Goal: Information Seeking & Learning: Learn about a topic

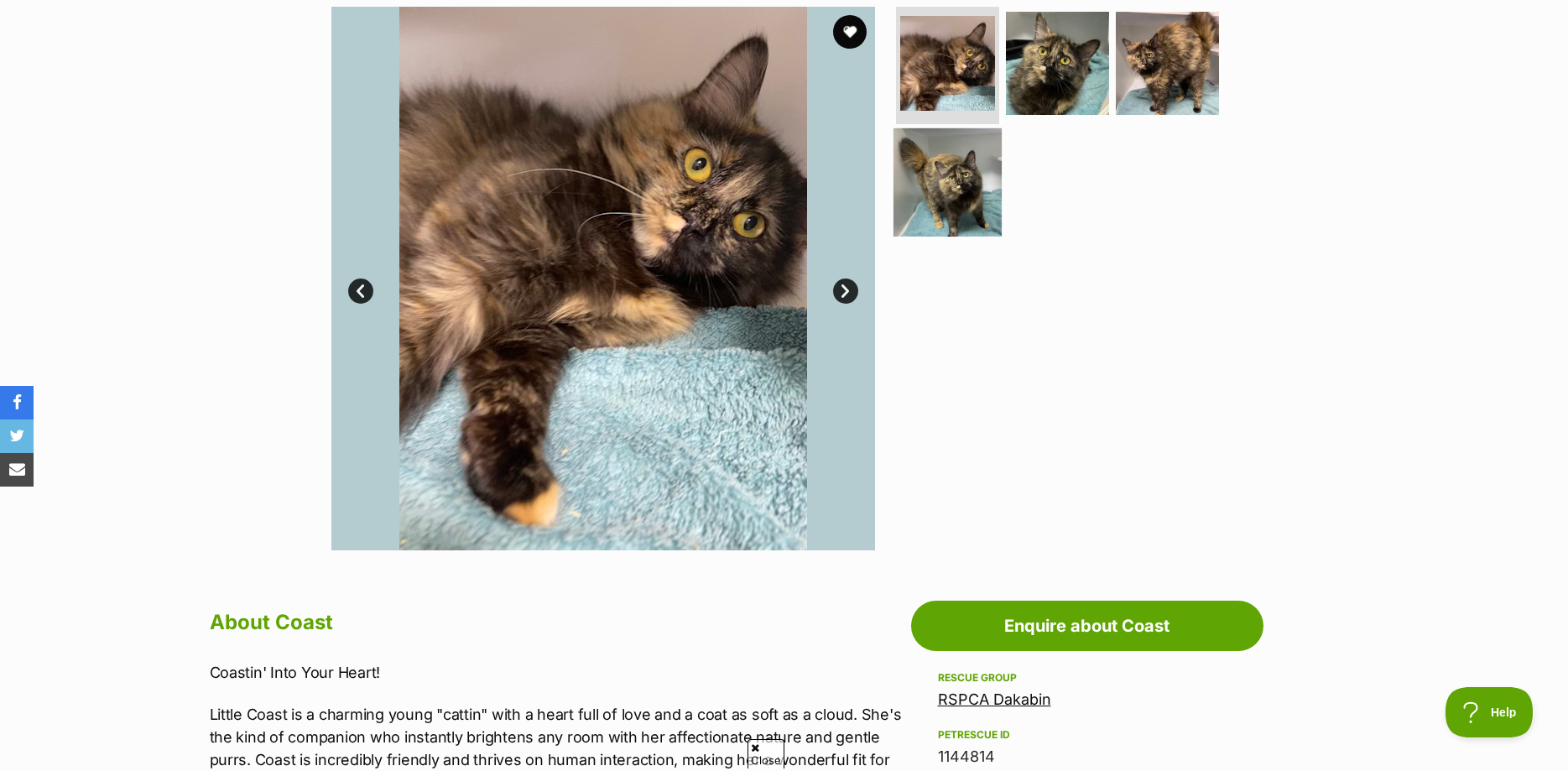
click at [966, 190] on img at bounding box center [947, 181] width 108 height 108
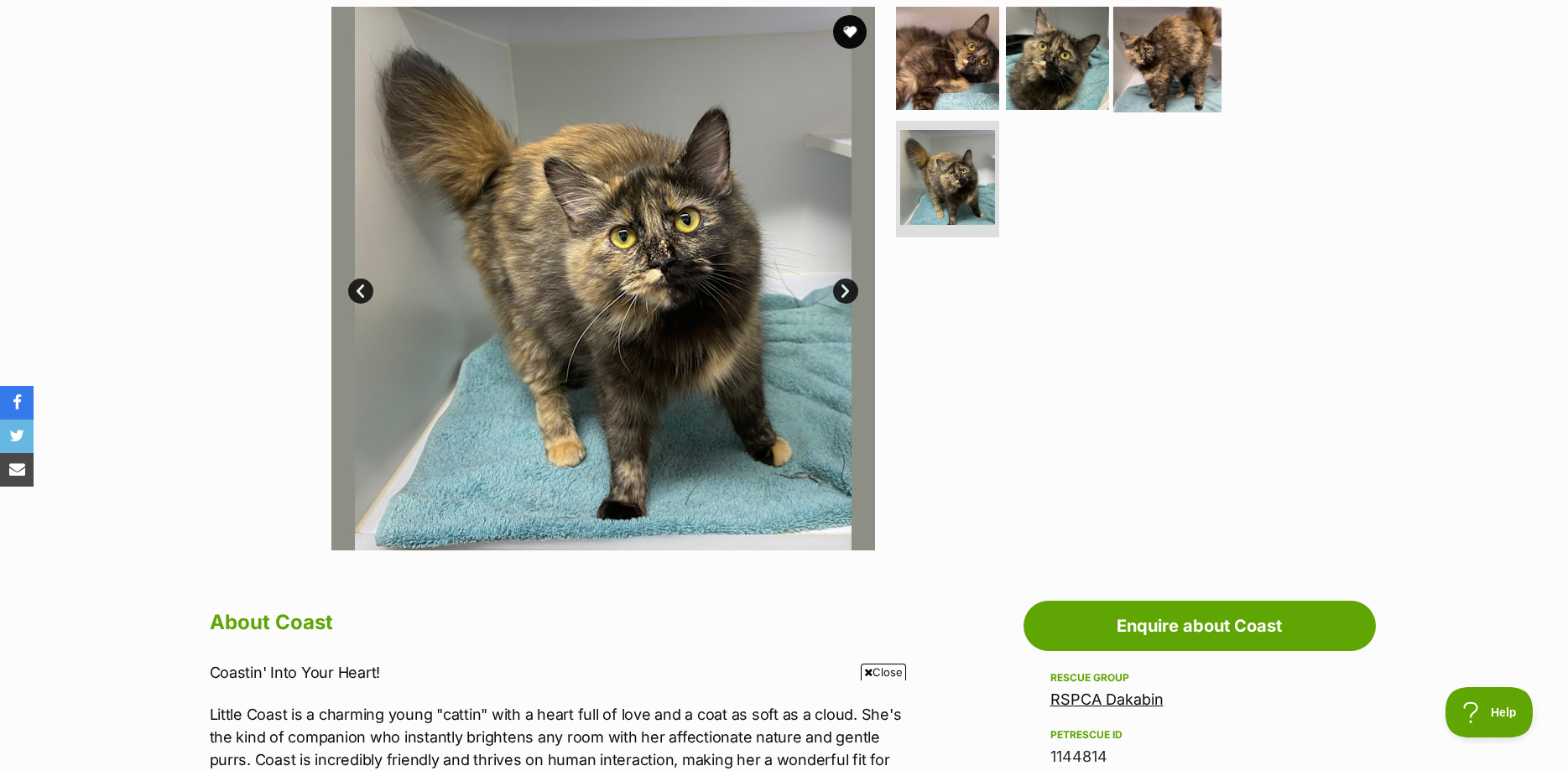
click at [1174, 60] on img at bounding box center [1167, 58] width 108 height 108
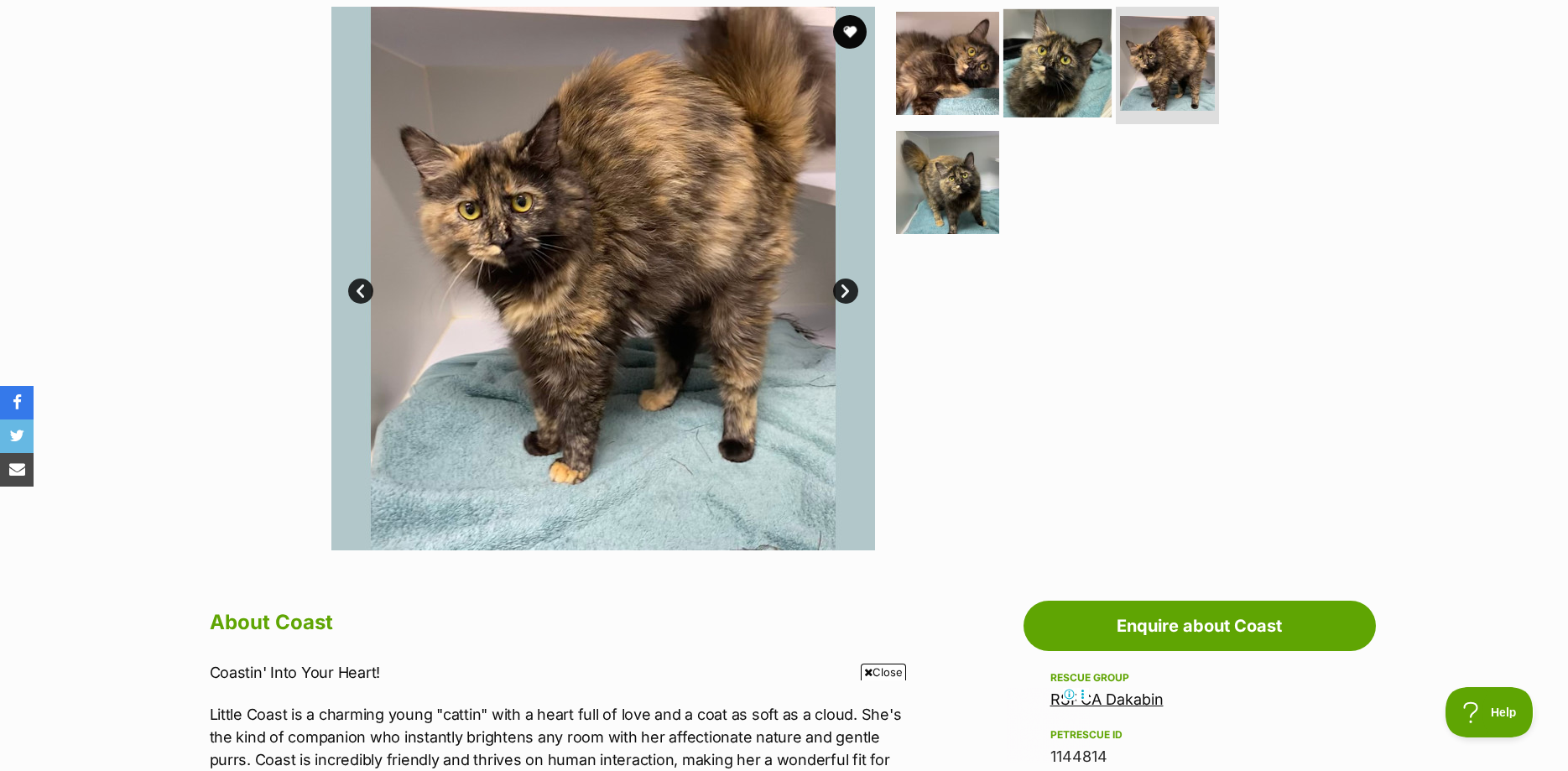
click at [1049, 58] on img at bounding box center [1057, 63] width 108 height 108
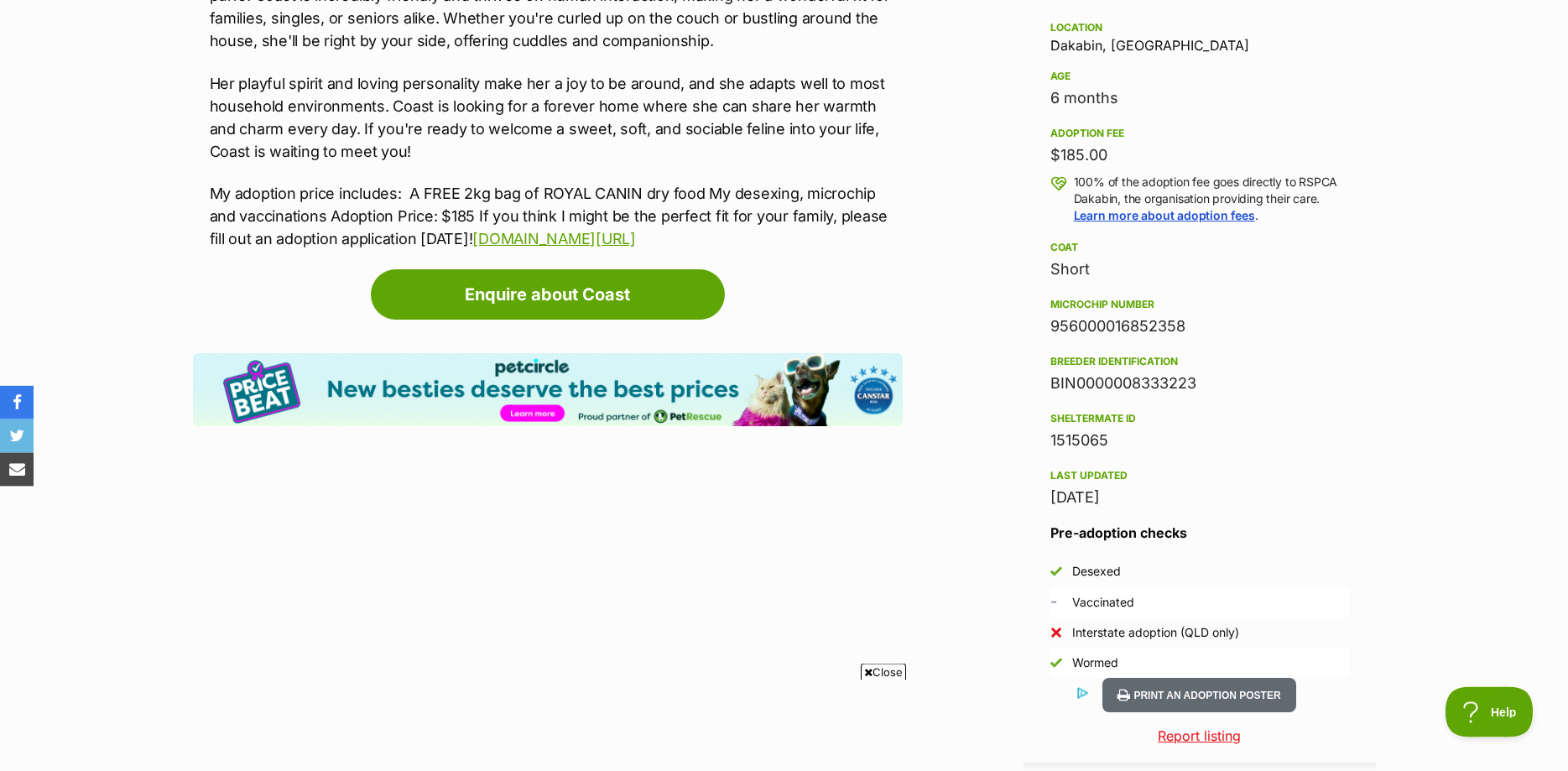
scroll to position [1112, 0]
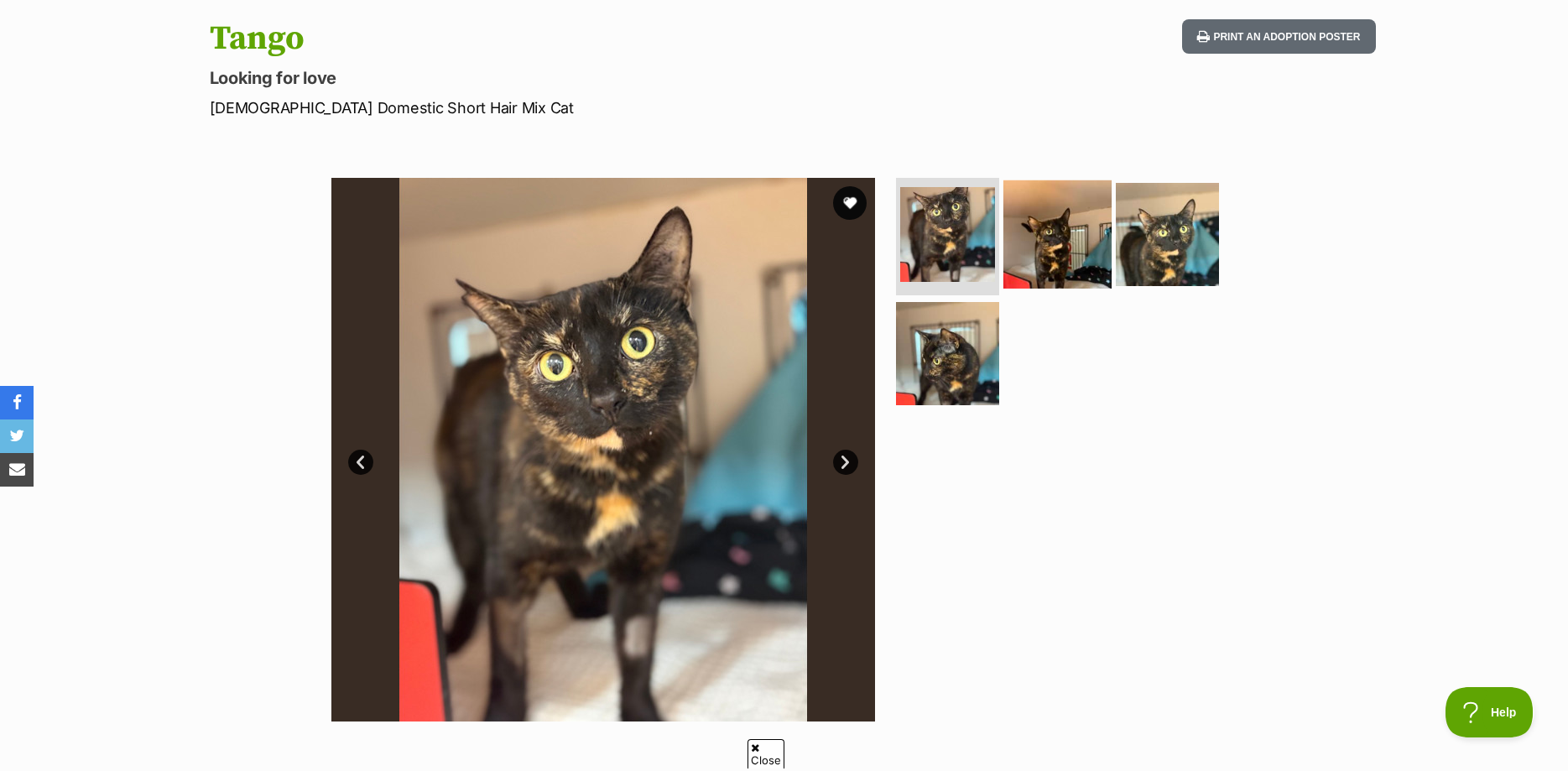
click at [1073, 254] on img at bounding box center [1057, 234] width 108 height 108
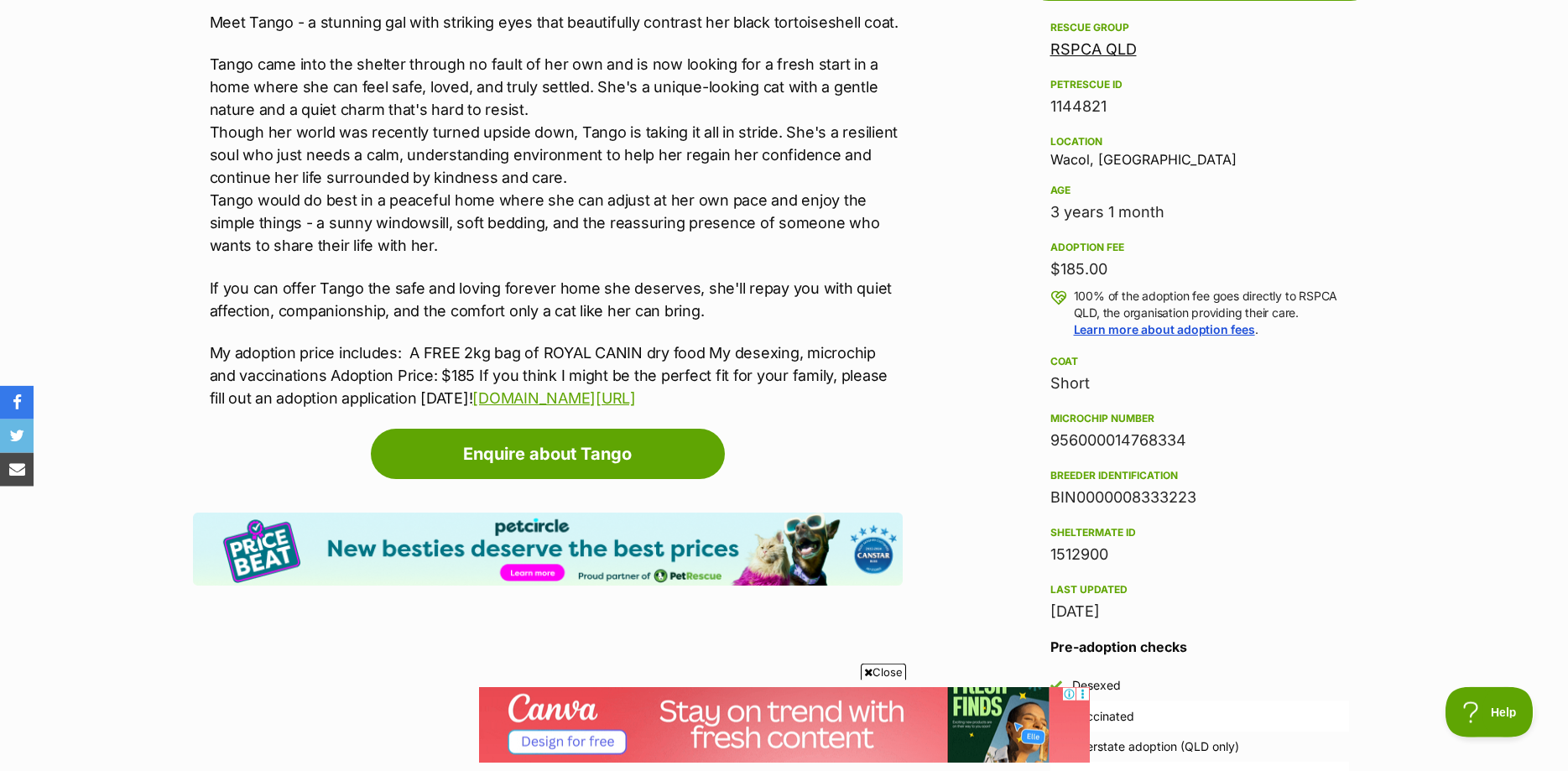
scroll to position [1027, 0]
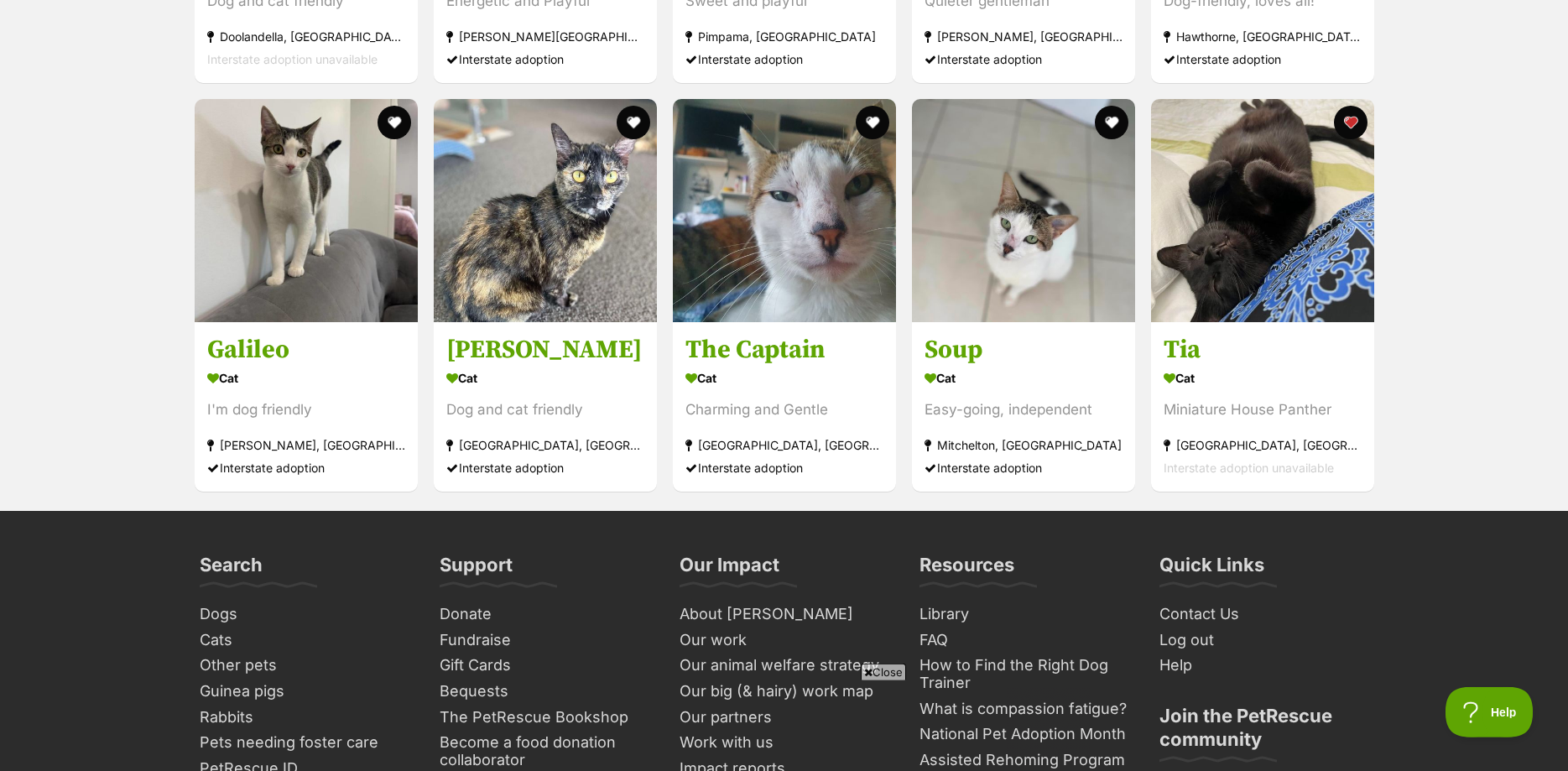
scroll to position [2590, 0]
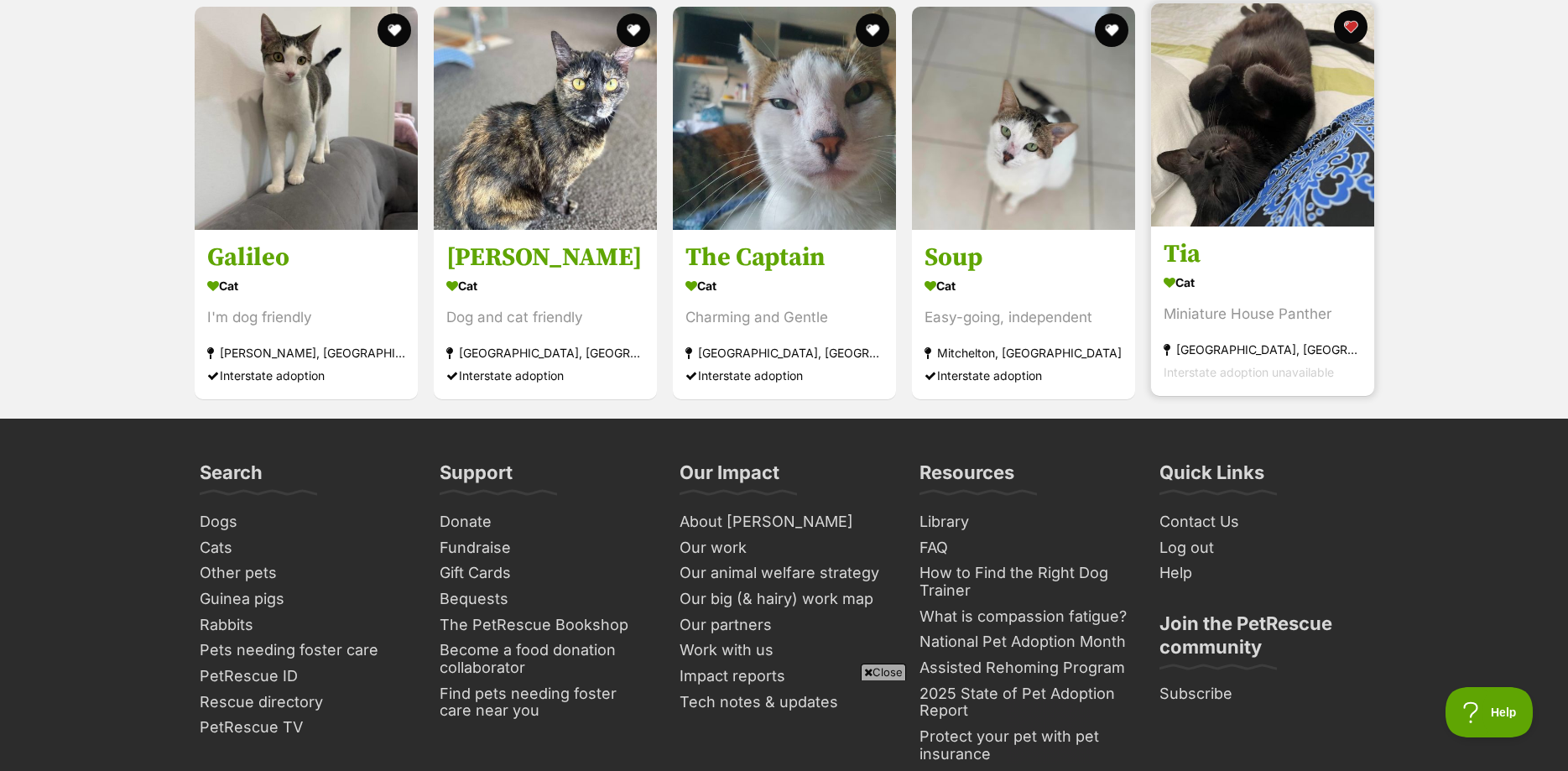
click at [1243, 124] on img at bounding box center [1263, 115] width 223 height 223
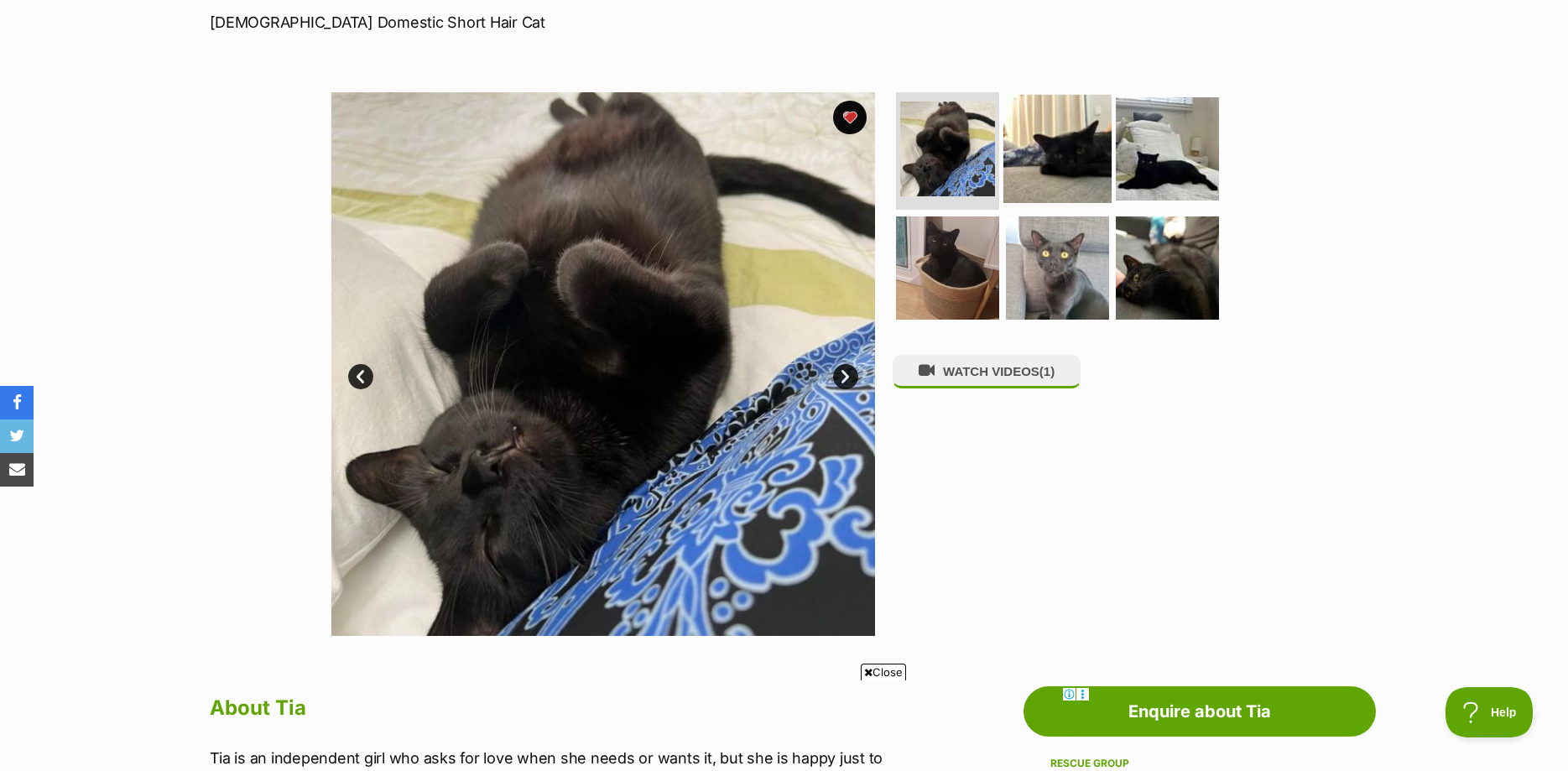
click at [1074, 157] on img at bounding box center [1057, 149] width 108 height 108
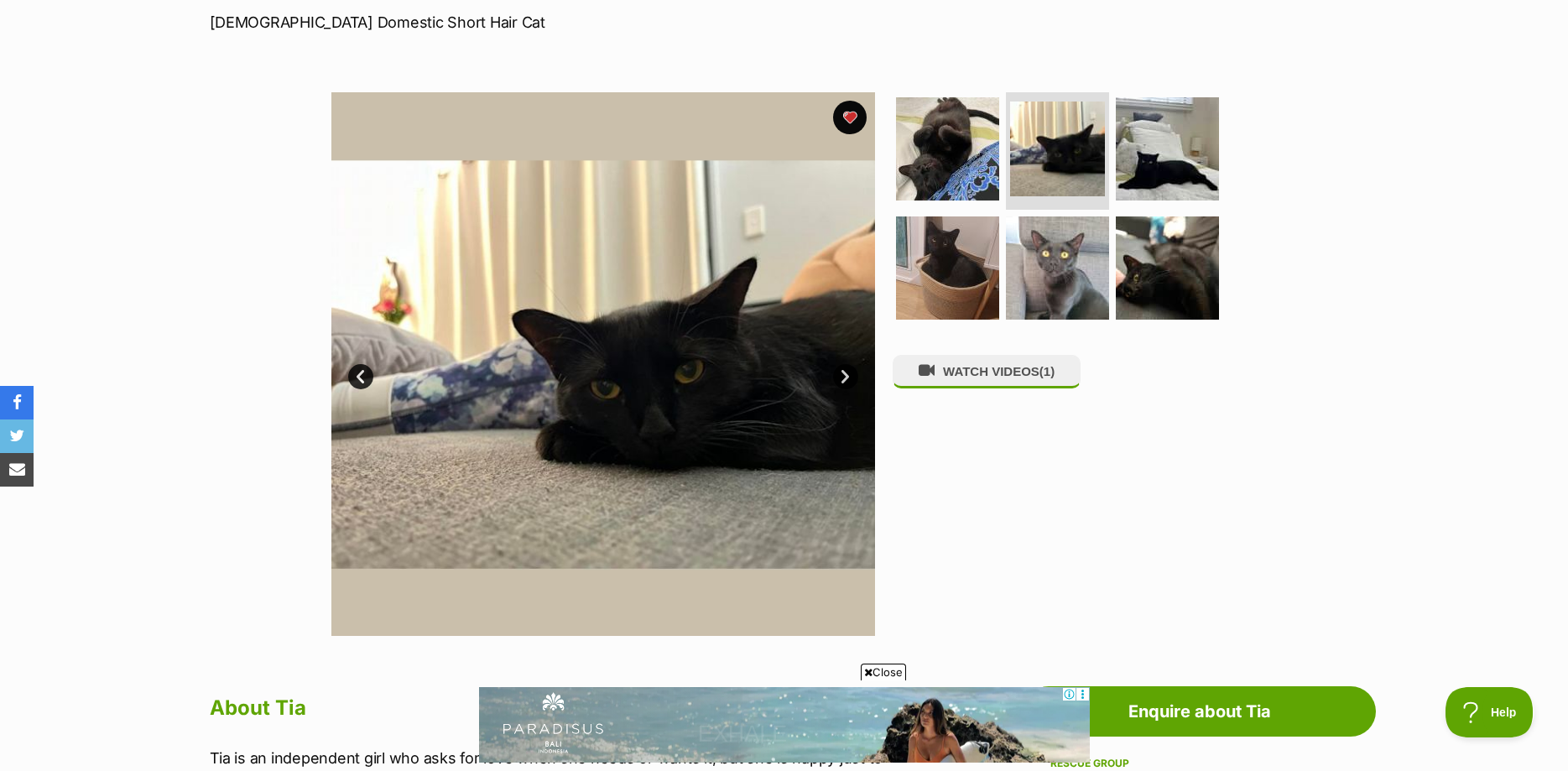
click at [843, 367] on link "Next" at bounding box center [846, 376] width 26 height 26
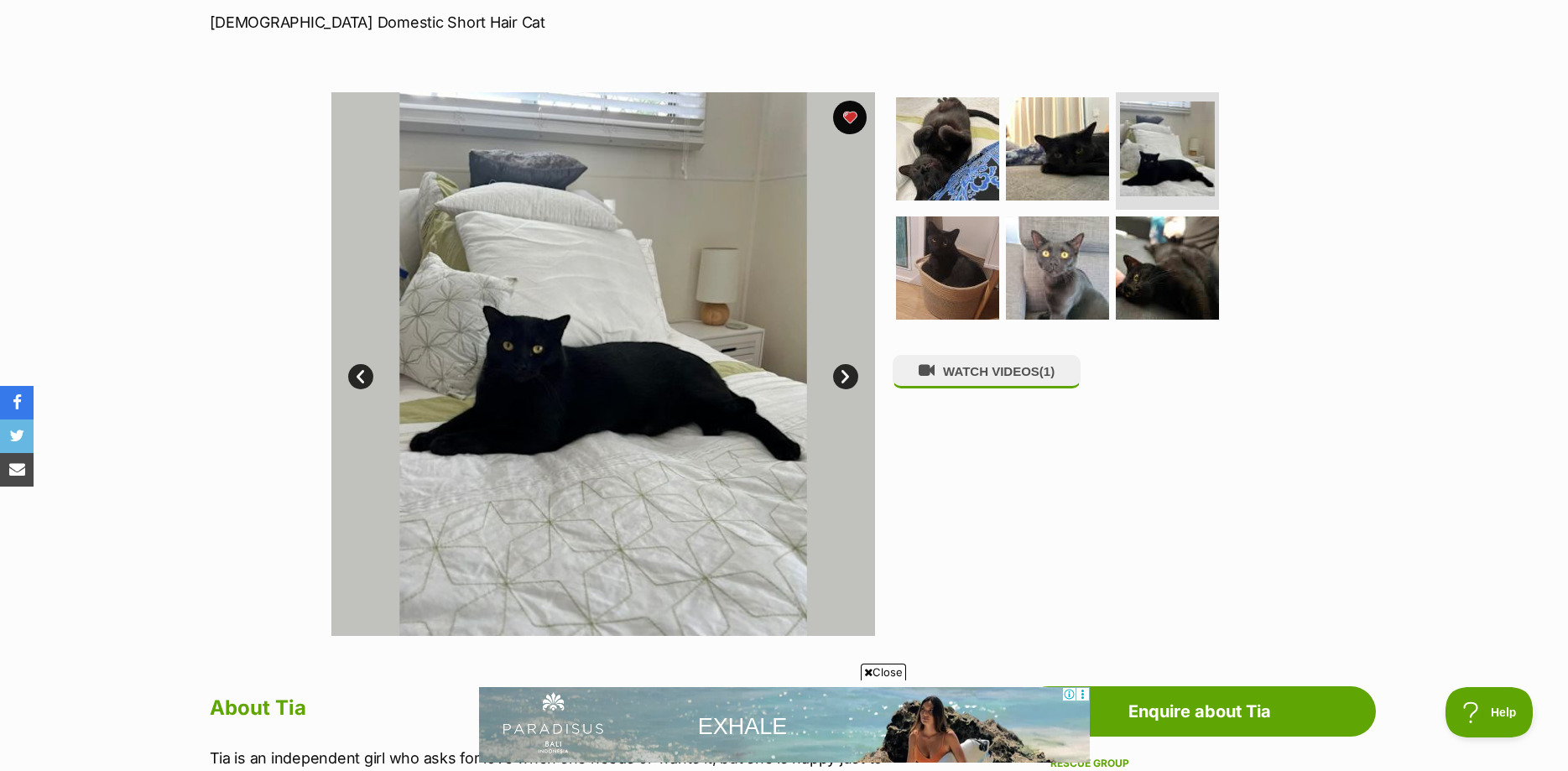
click at [843, 367] on link "Next" at bounding box center [846, 376] width 26 height 26
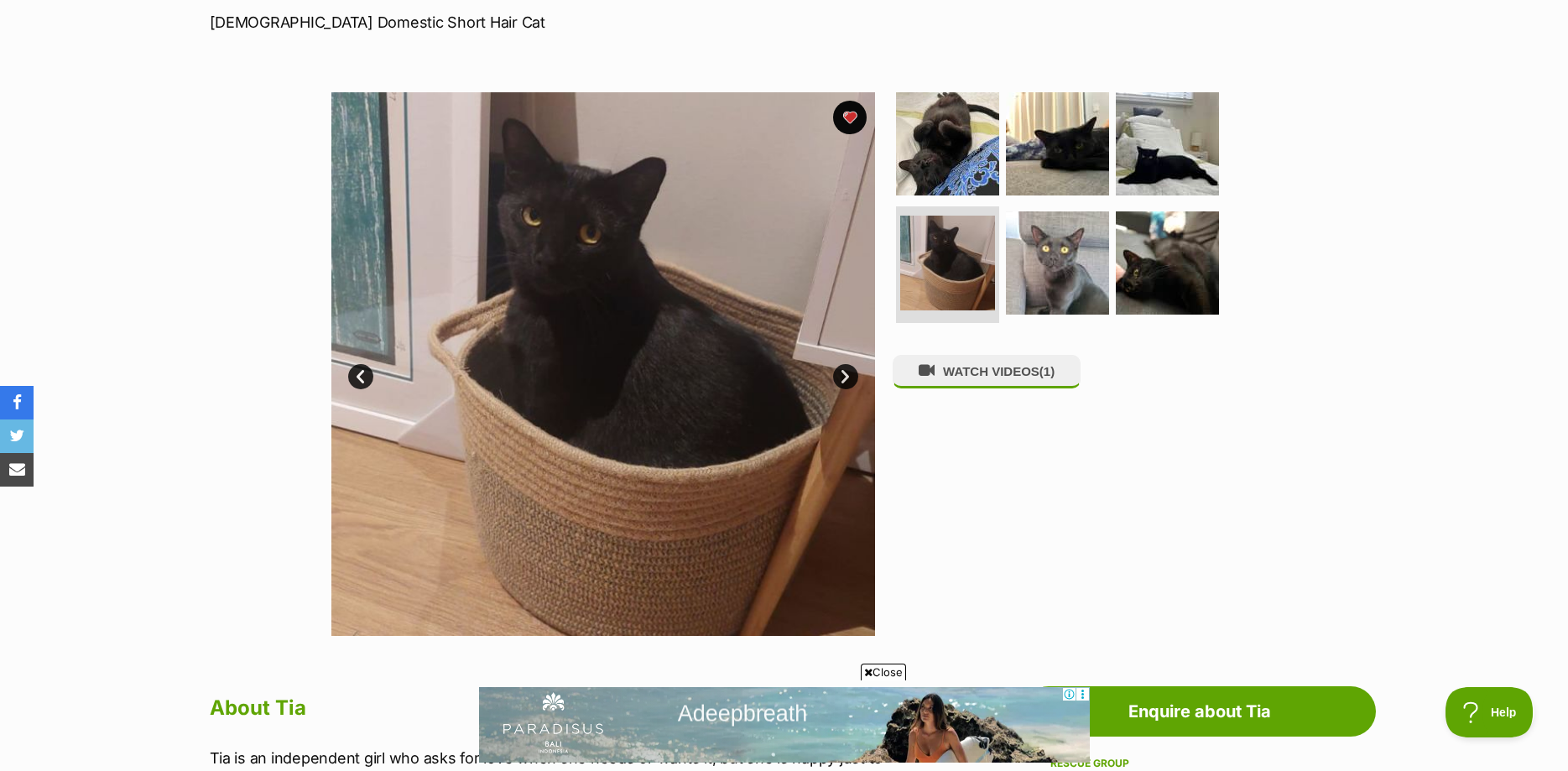
click at [843, 367] on link "Next" at bounding box center [846, 376] width 26 height 26
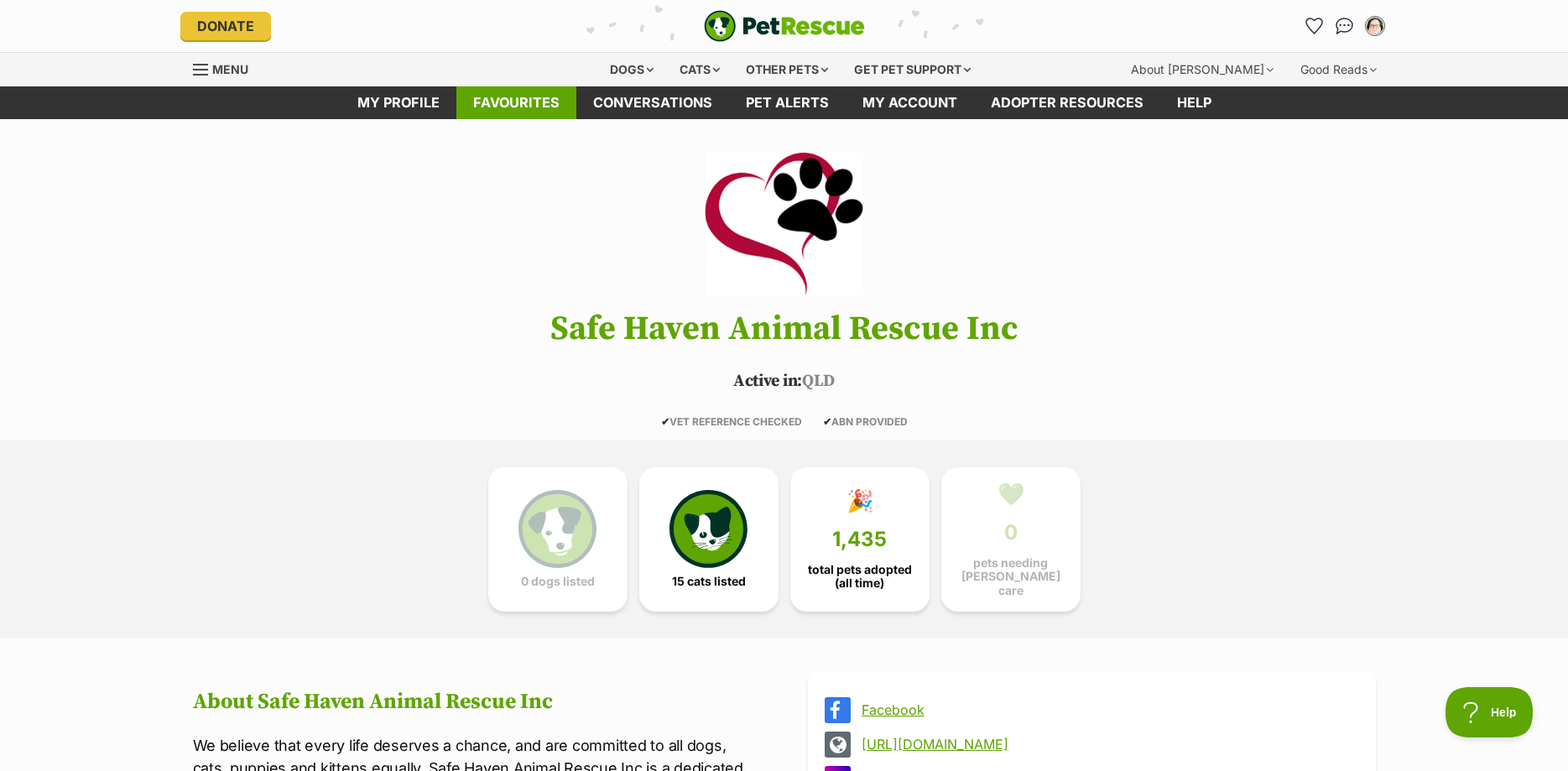
click at [537, 100] on link "Favourites" at bounding box center [517, 103] width 120 height 33
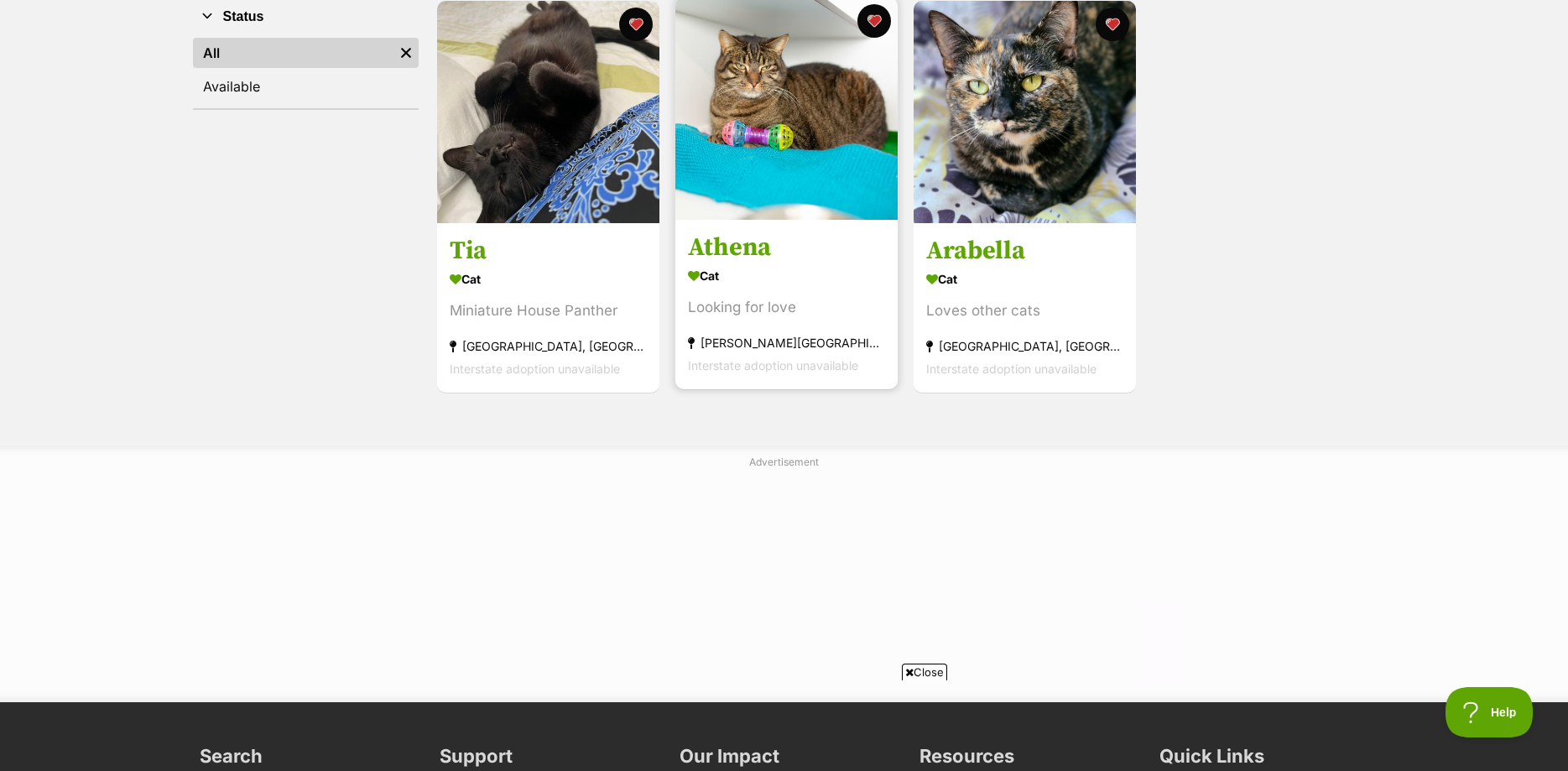
click at [806, 102] on img at bounding box center [787, 108] width 222 height 222
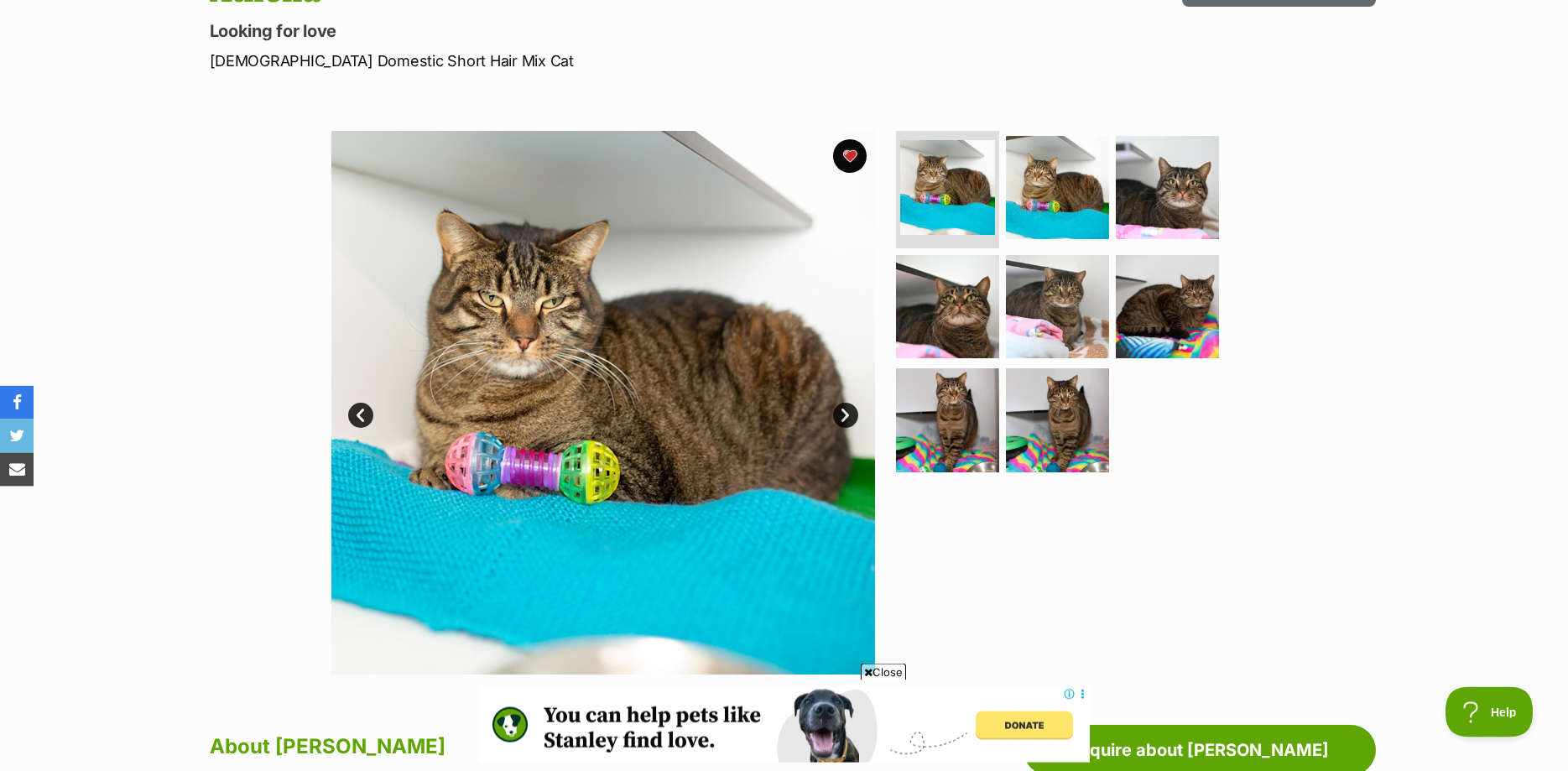
scroll to position [171, 0]
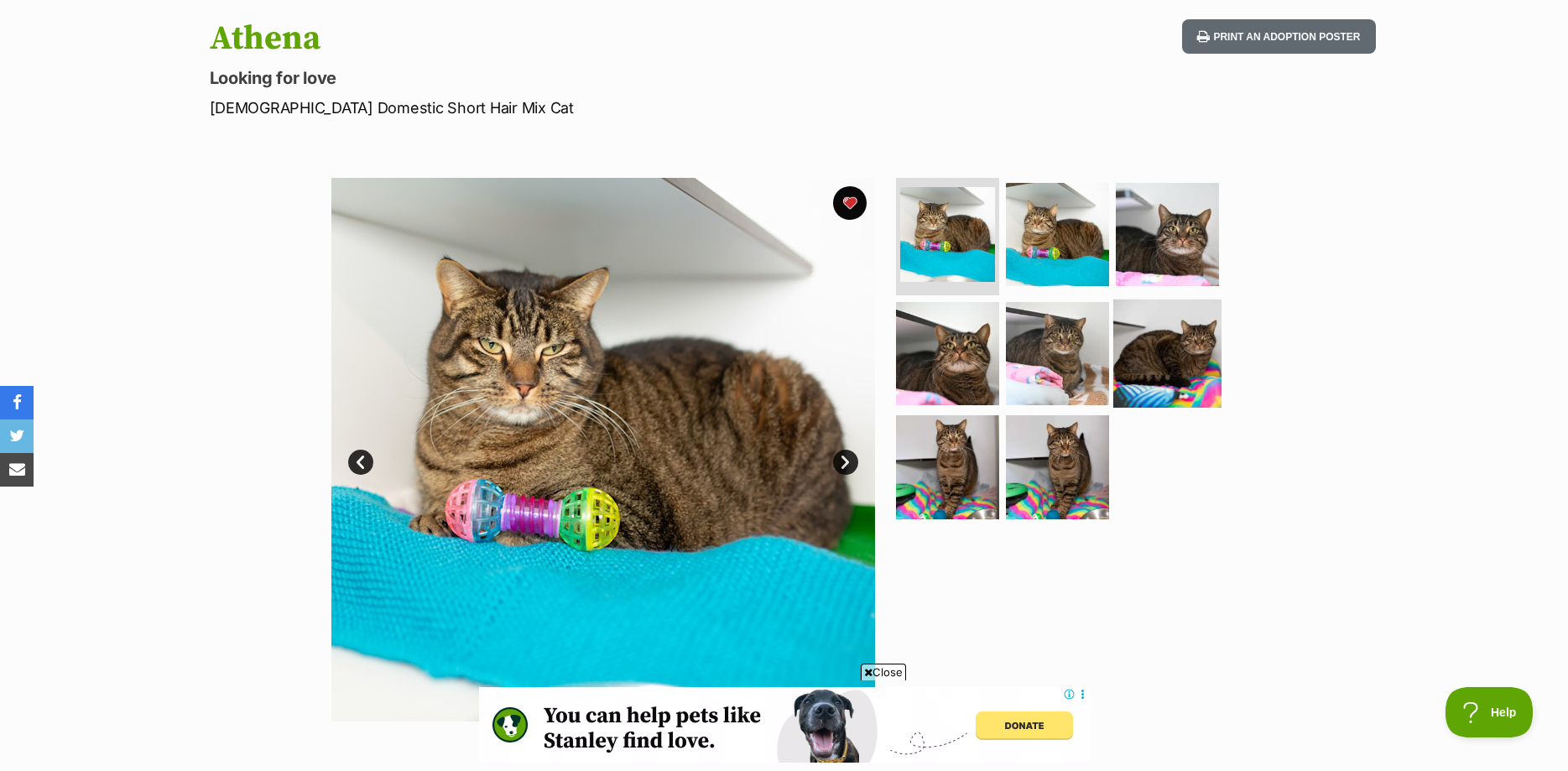
click at [1149, 341] on img at bounding box center [1167, 353] width 108 height 108
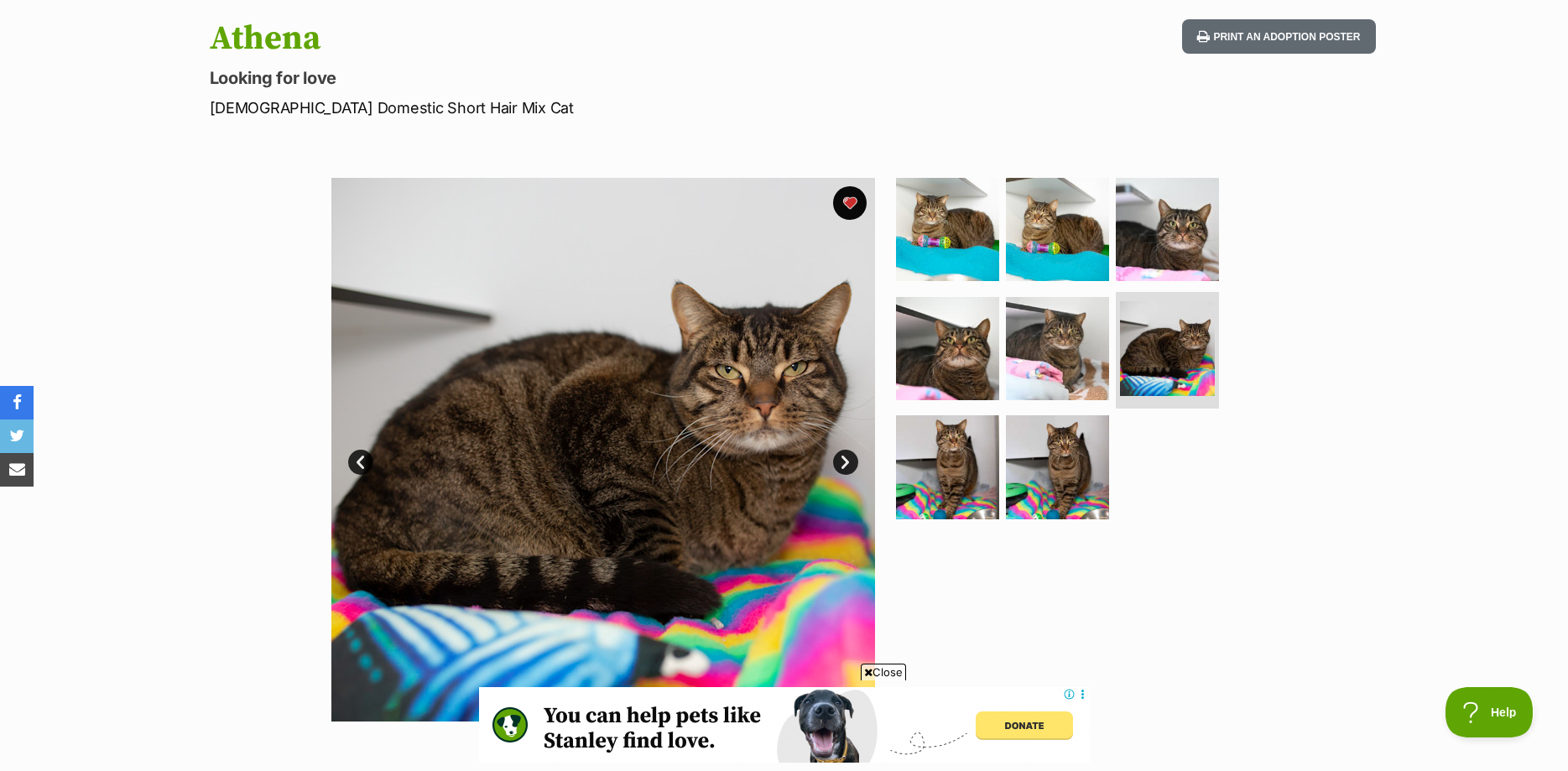
click at [836, 455] on link "Next" at bounding box center [846, 462] width 26 height 26
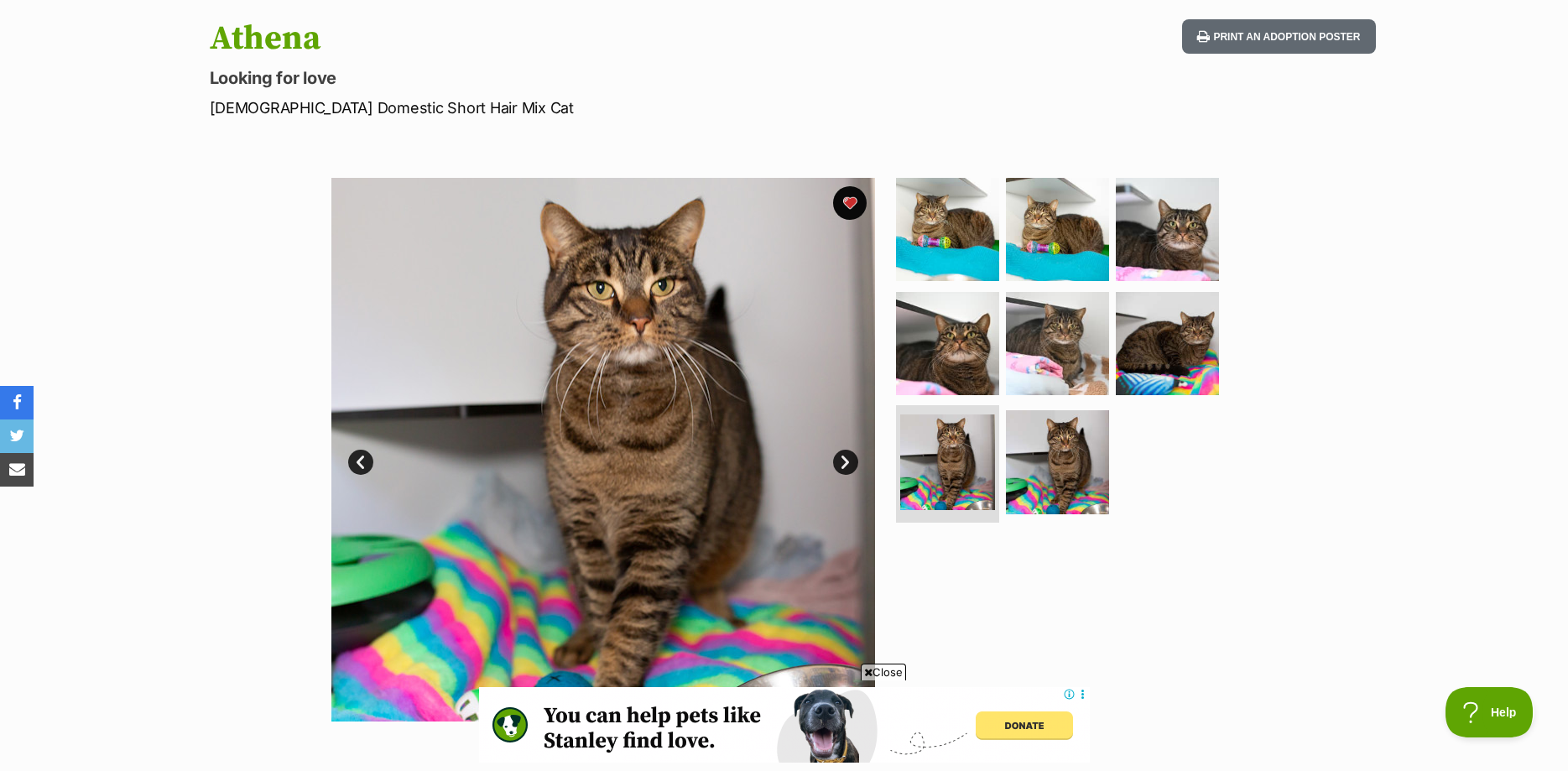
click at [836, 455] on link "Next" at bounding box center [846, 462] width 26 height 26
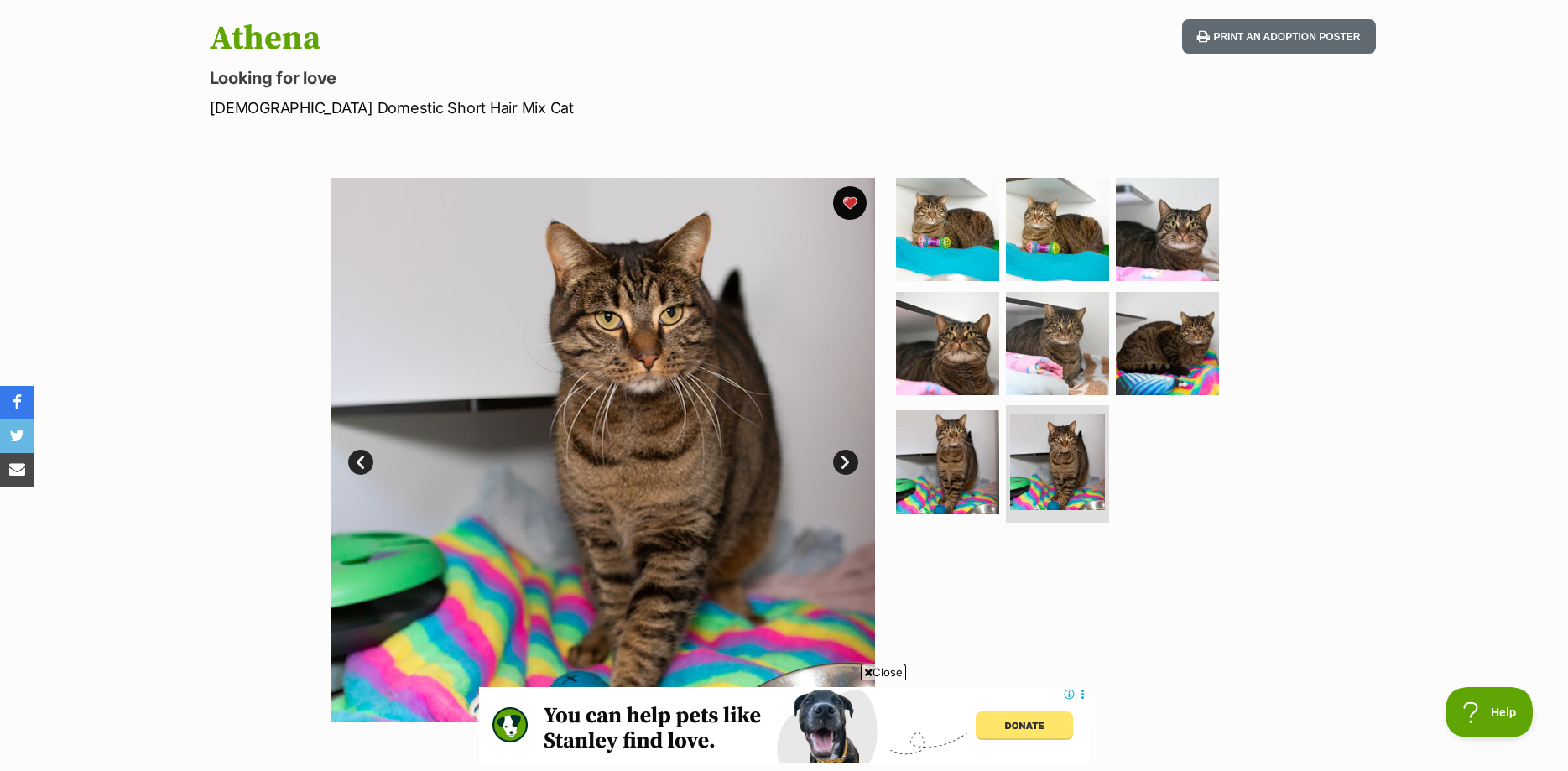
click at [836, 455] on link "Next" at bounding box center [846, 462] width 26 height 26
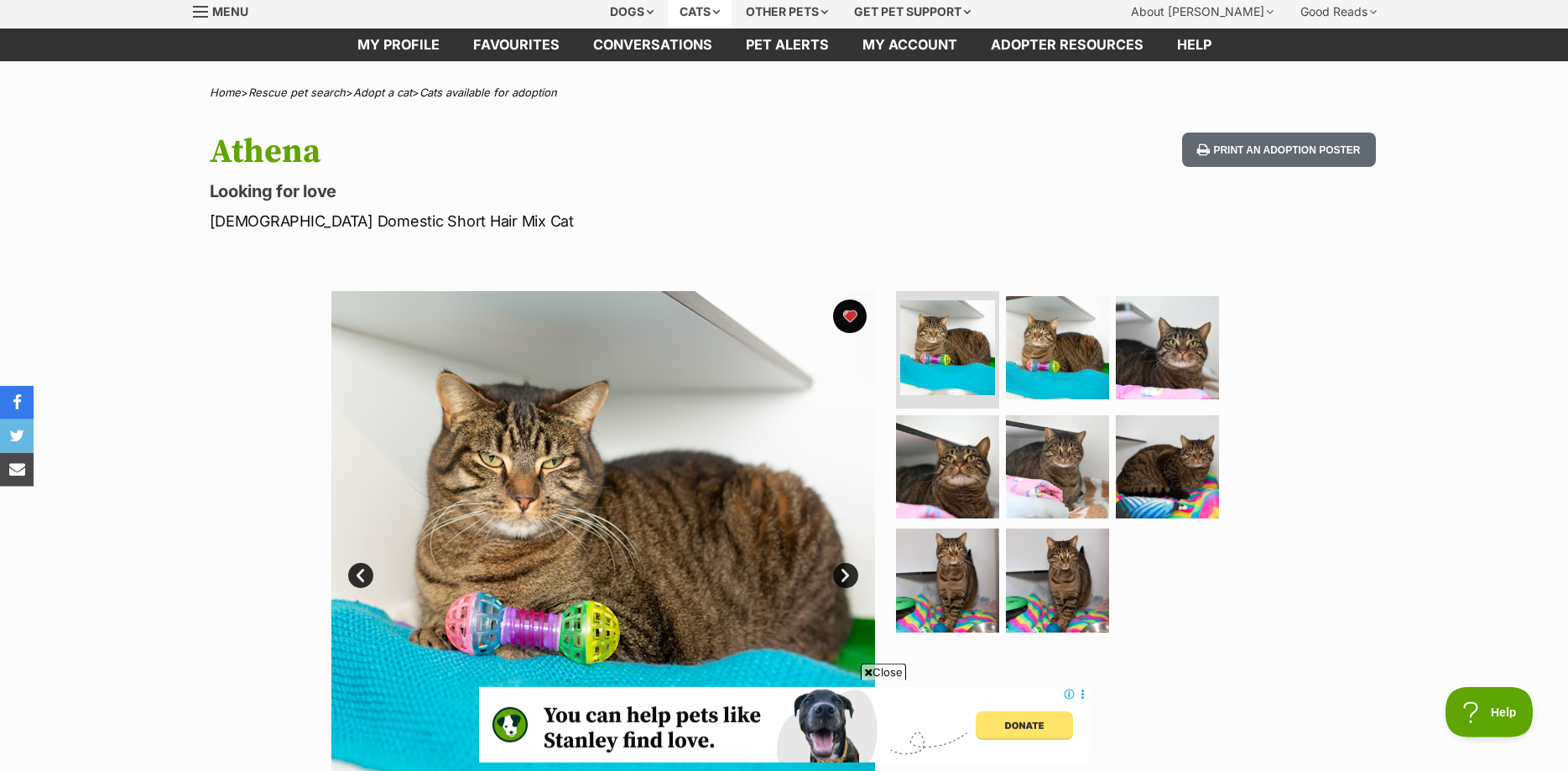
scroll to position [0, 0]
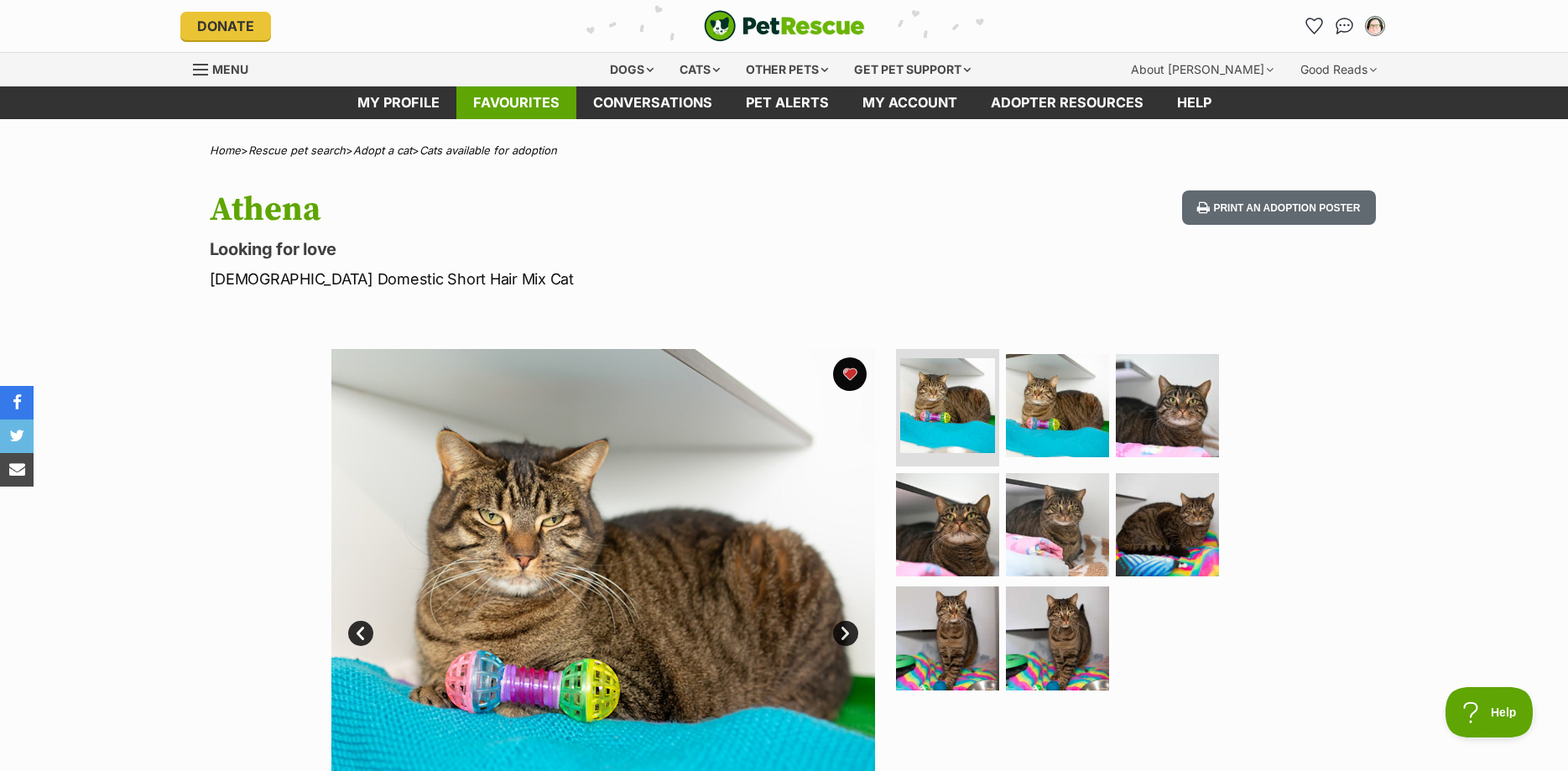
click at [511, 93] on link "Favourites" at bounding box center [517, 103] width 120 height 33
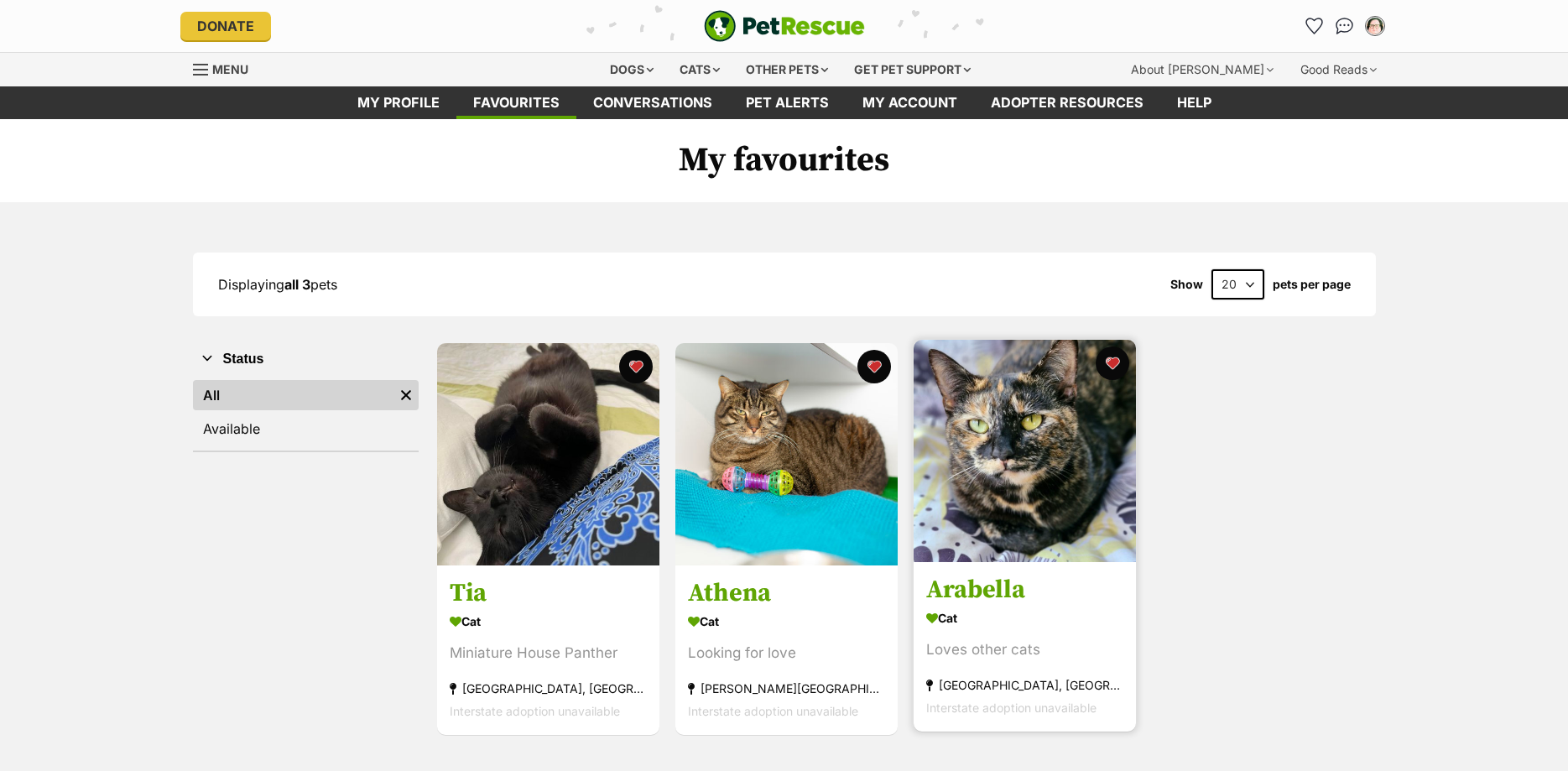
click at [1049, 454] on img at bounding box center [1025, 451] width 222 height 222
